Goal: Find specific page/section: Find specific page/section

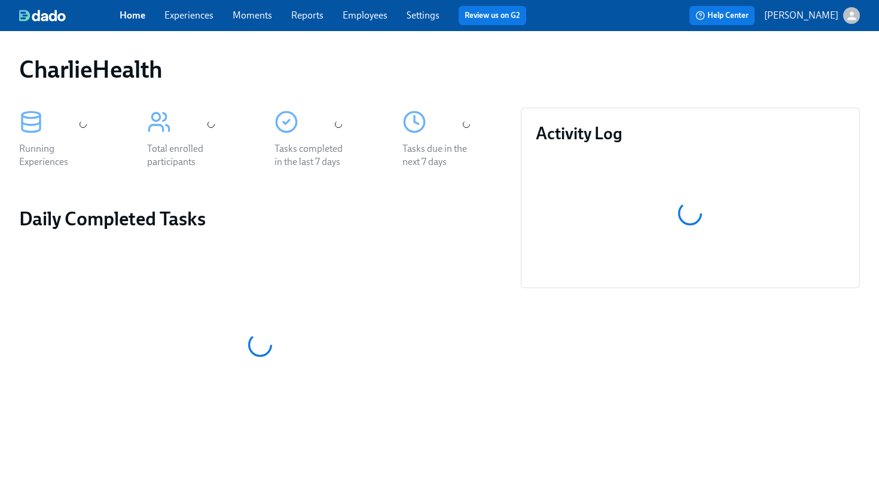
click at [371, 20] on link "Employees" at bounding box center [365, 15] width 45 height 11
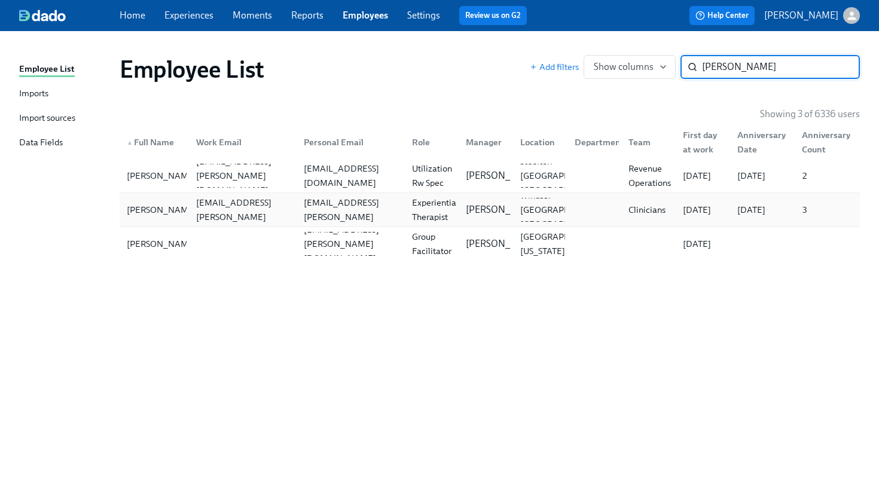
type input "[PERSON_NAME]"
click at [375, 225] on div "[PERSON_NAME] [PERSON_NAME][EMAIL_ADDRESS][PERSON_NAME][DOMAIN_NAME] [PERSON_NA…" at bounding box center [490, 209] width 741 height 33
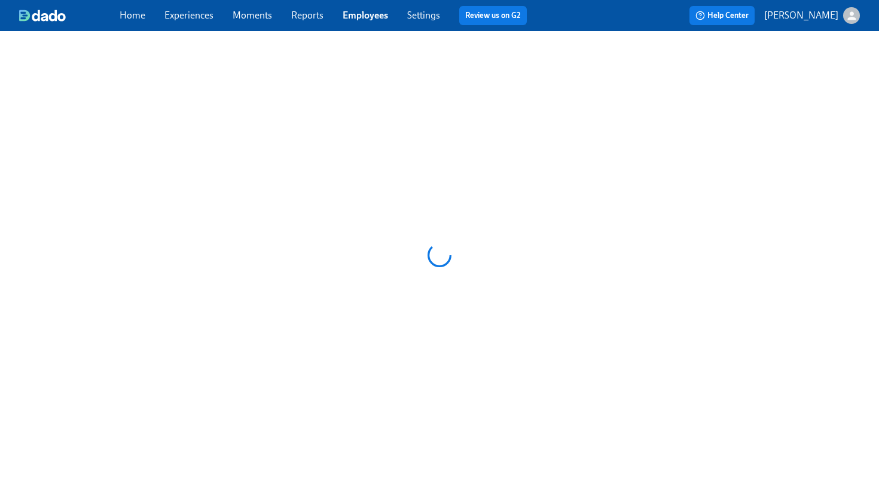
click at [375, 225] on div at bounding box center [439, 255] width 879 height 449
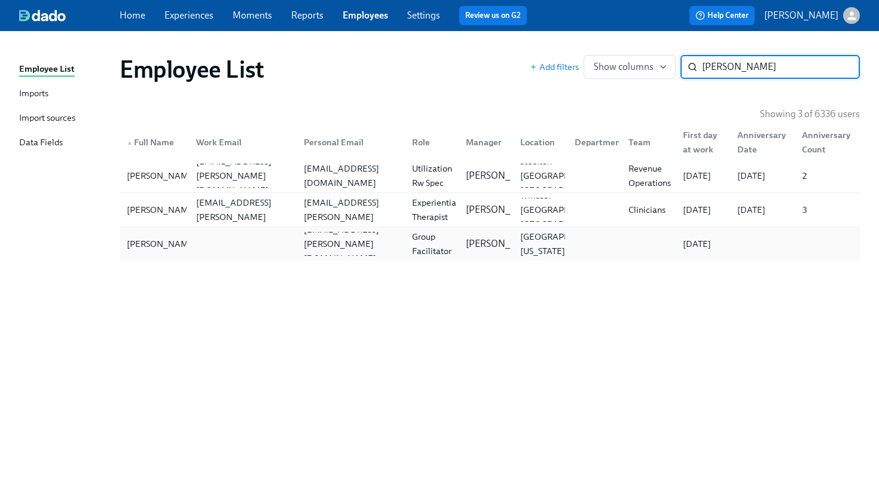
click at [272, 245] on div at bounding box center [241, 244] width 108 height 24
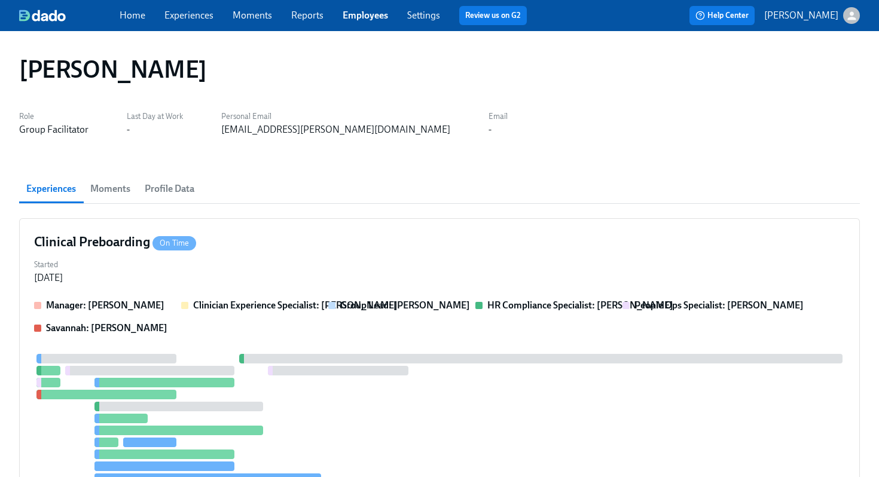
scroll to position [314, 0]
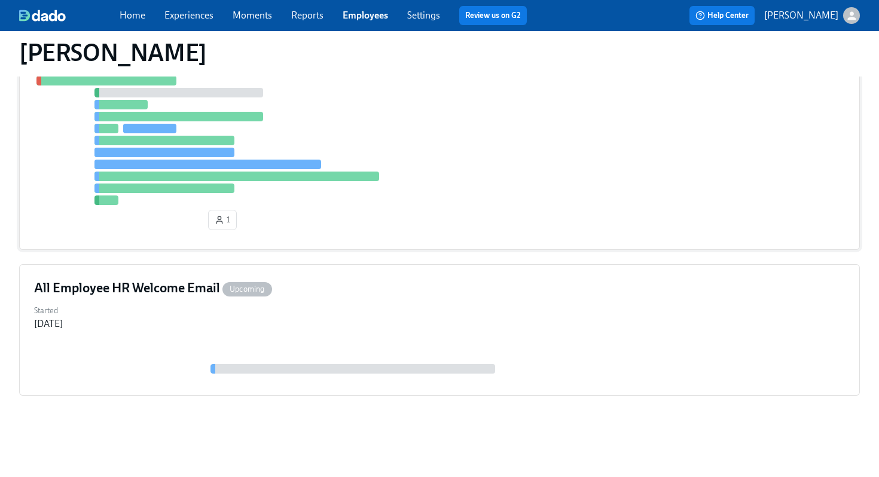
click at [505, 182] on div at bounding box center [439, 122] width 811 height 165
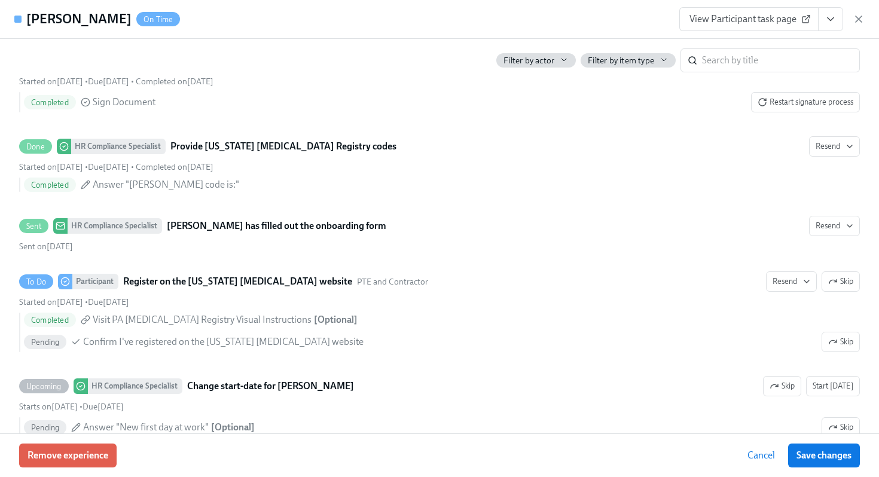
scroll to position [2243, 0]
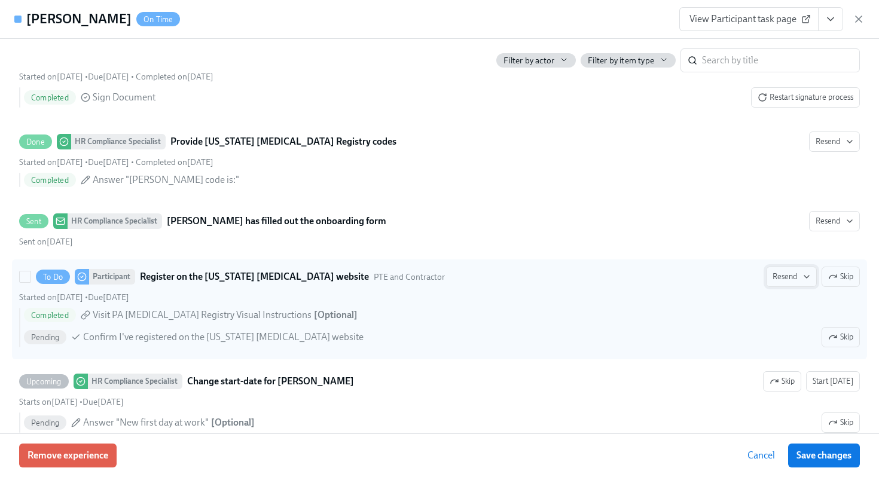
click at [776, 281] on span "Resend" at bounding box center [792, 277] width 38 height 12
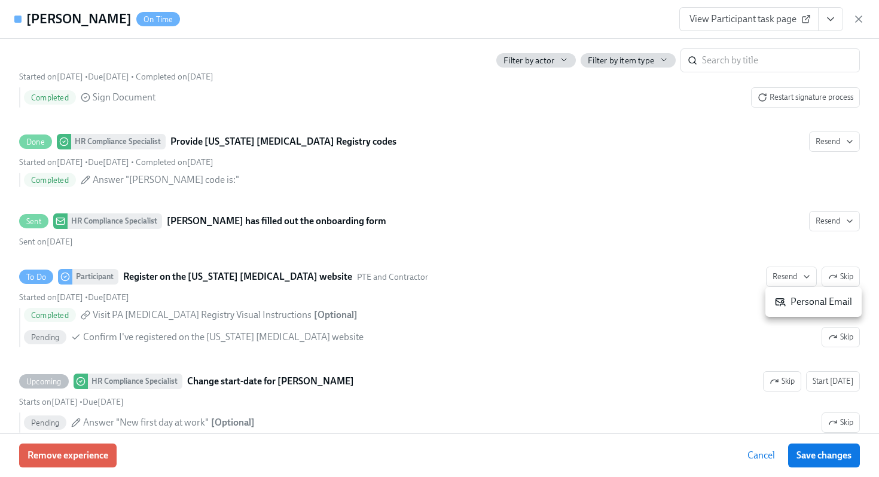
click at [788, 302] on div "Personal Email" at bounding box center [813, 301] width 77 height 13
click at [863, 20] on icon "button" at bounding box center [859, 19] width 12 height 12
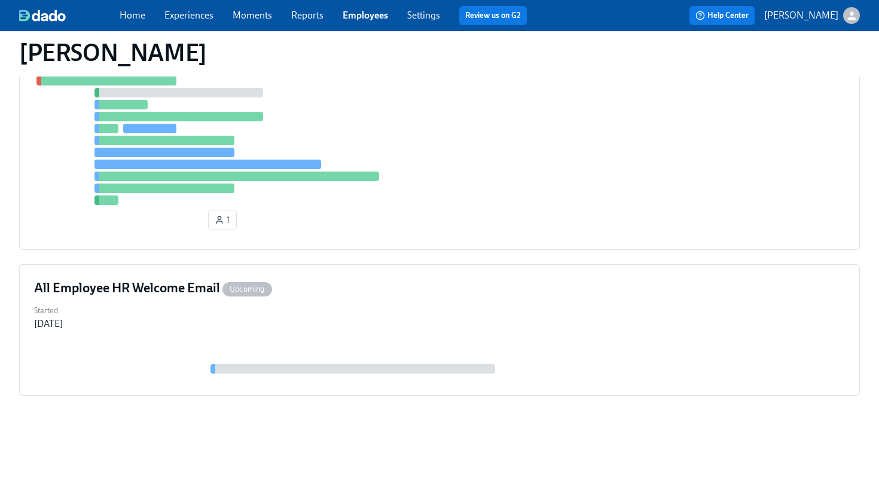
click at [349, 9] on span "Employees" at bounding box center [365, 15] width 45 height 13
click at [359, 14] on link "Employees" at bounding box center [365, 15] width 45 height 11
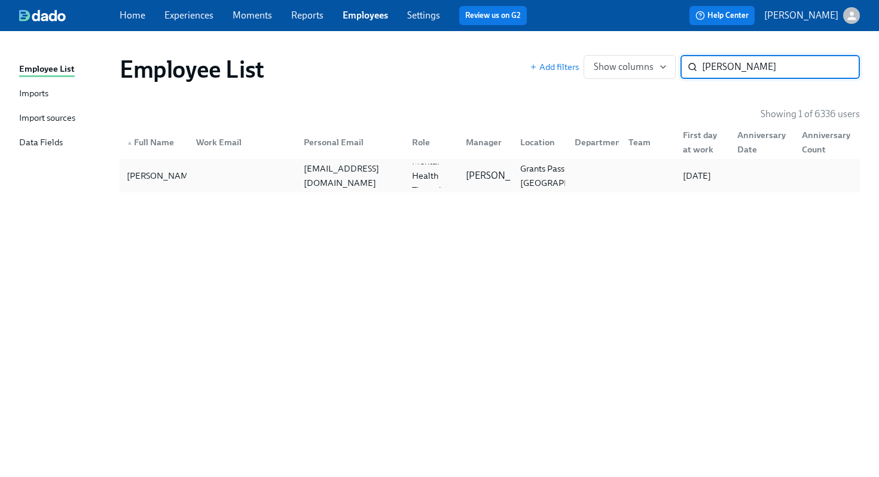
type input "[PERSON_NAME]"
click at [267, 163] on div "[PERSON_NAME] [EMAIL_ADDRESS][DOMAIN_NAME] Licensed Mental Health Therapist ([U…" at bounding box center [490, 175] width 741 height 33
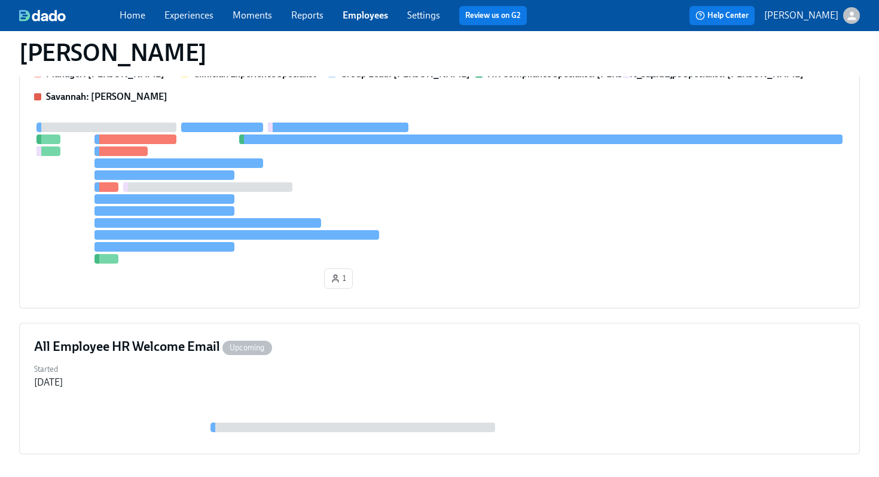
scroll to position [290, 0]
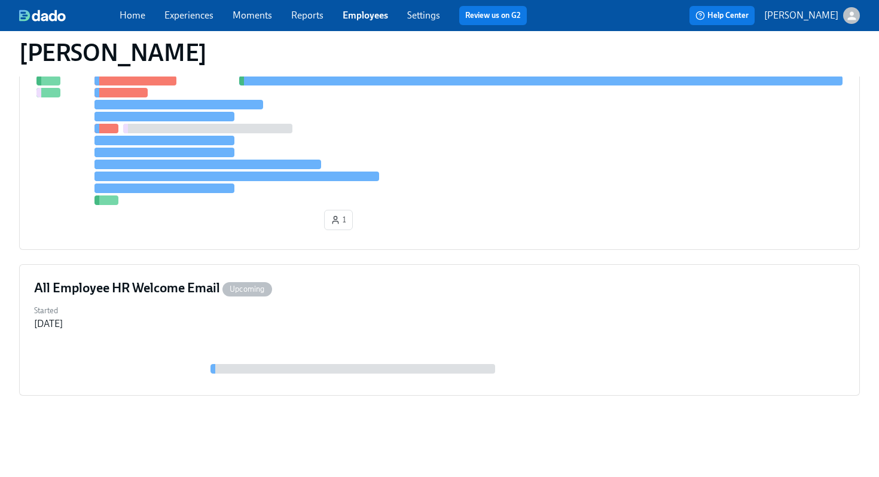
click at [436, 200] on div at bounding box center [439, 134] width 811 height 141
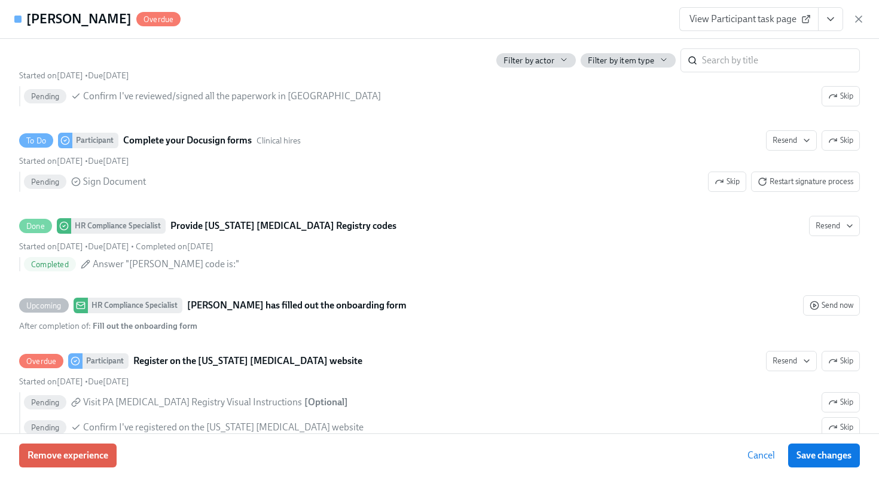
scroll to position [2109, 0]
